Goal: Task Accomplishment & Management: Manage account settings

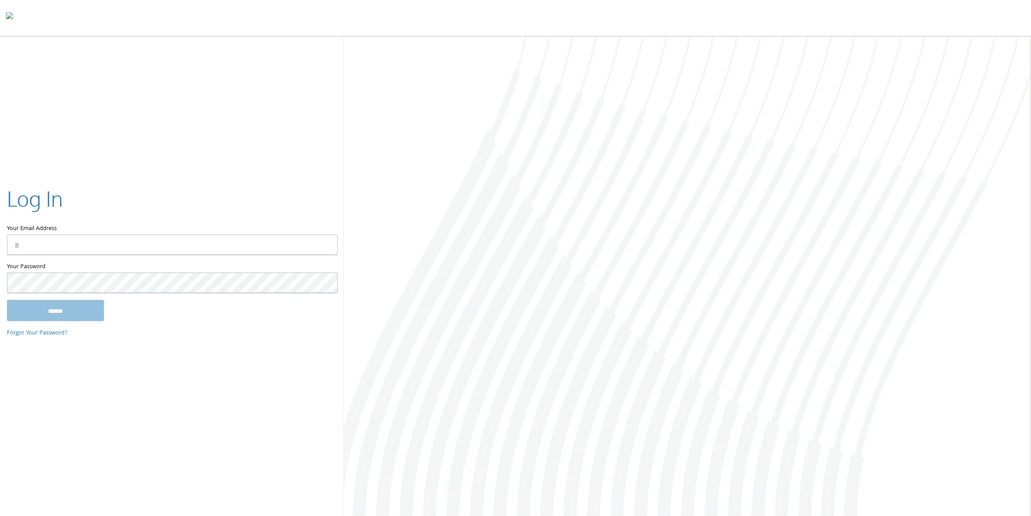
click at [187, 243] on input "Your Email Address" at bounding box center [172, 244] width 331 height 20
type input "**********"
click at [82, 316] on input "******" at bounding box center [55, 310] width 97 height 21
